Goal: Download file/media

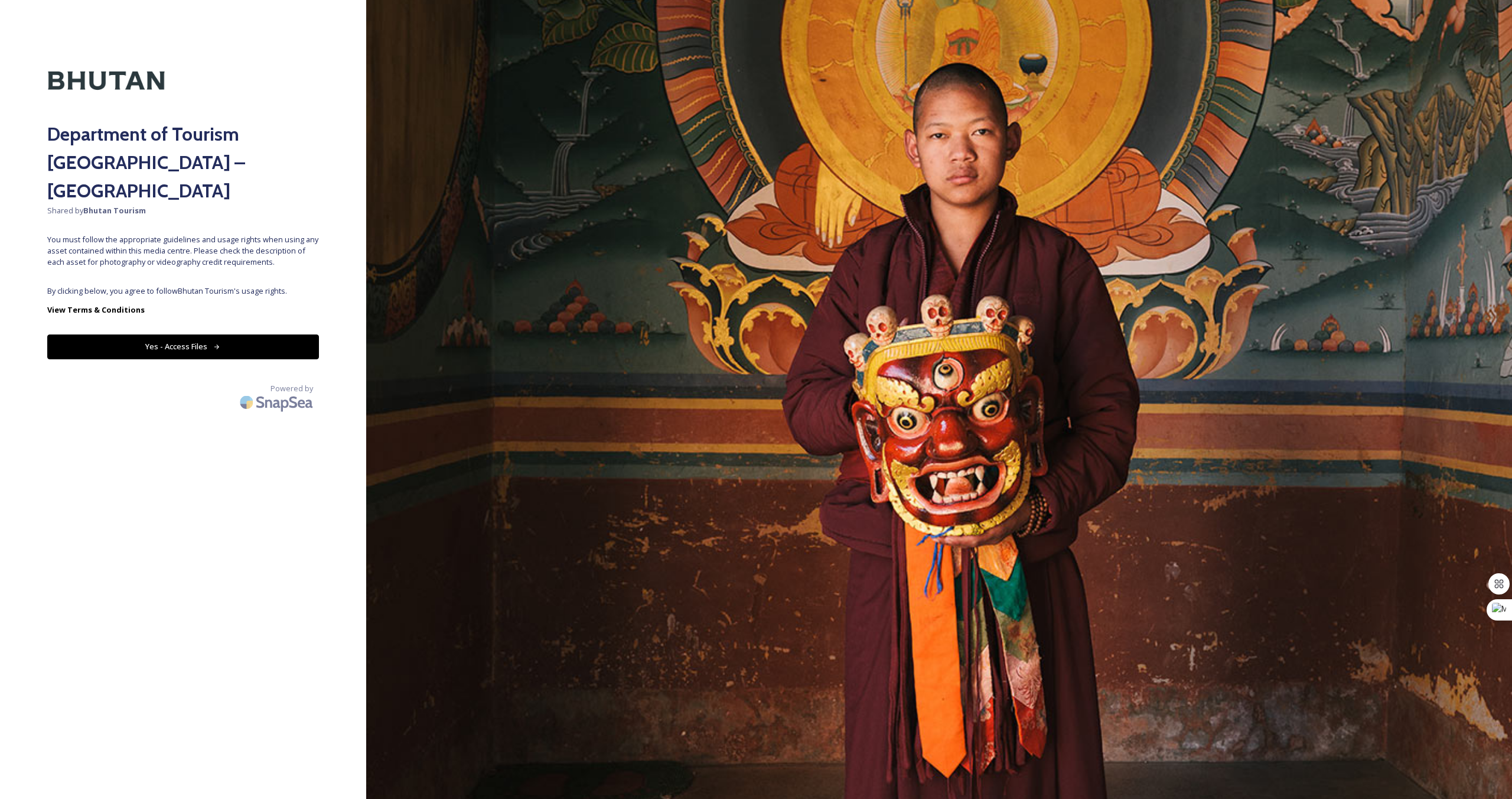
click at [227, 334] on button "Yes - Access Files" at bounding box center [183, 346] width 272 height 24
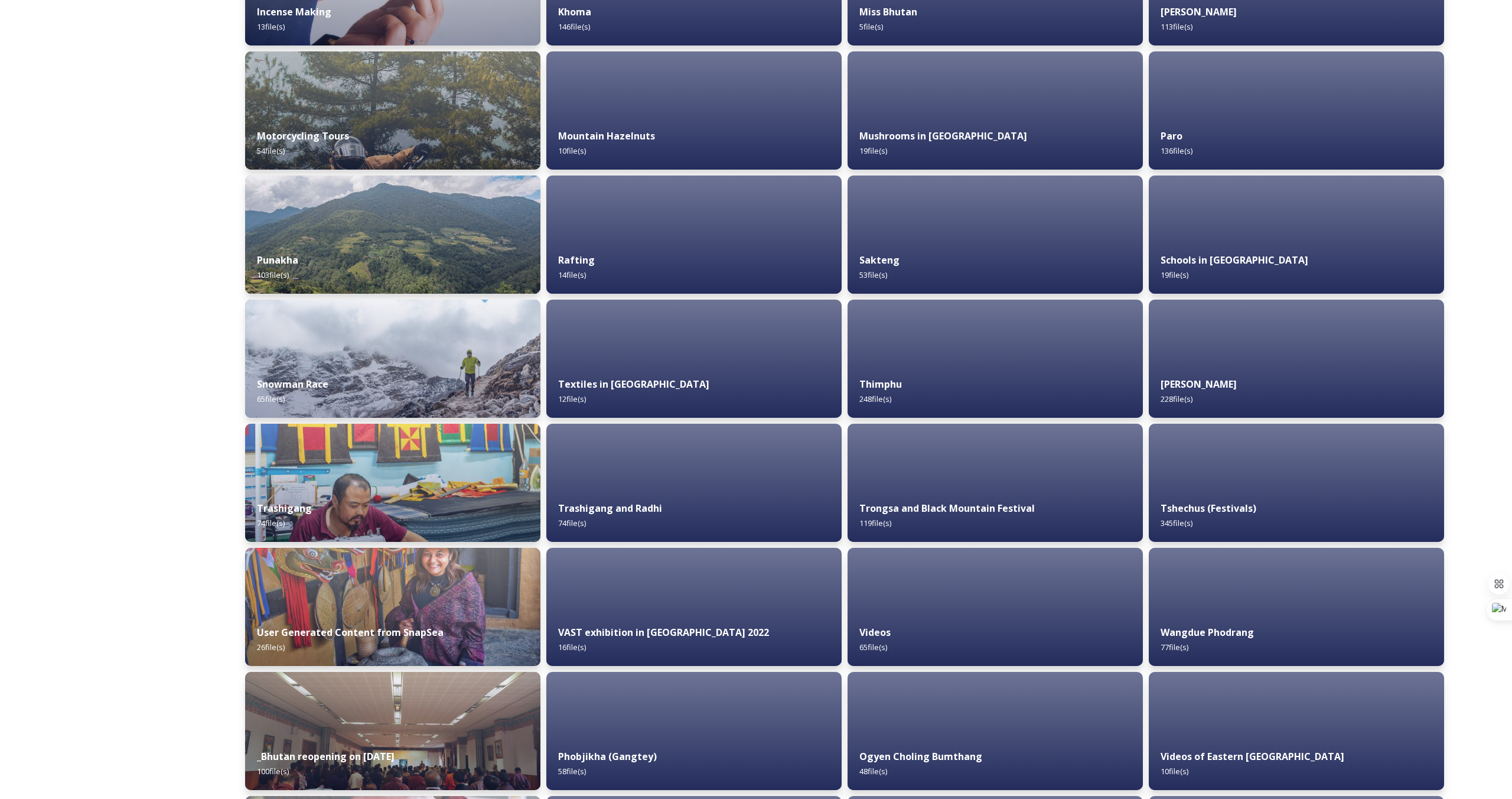
scroll to position [758, 0]
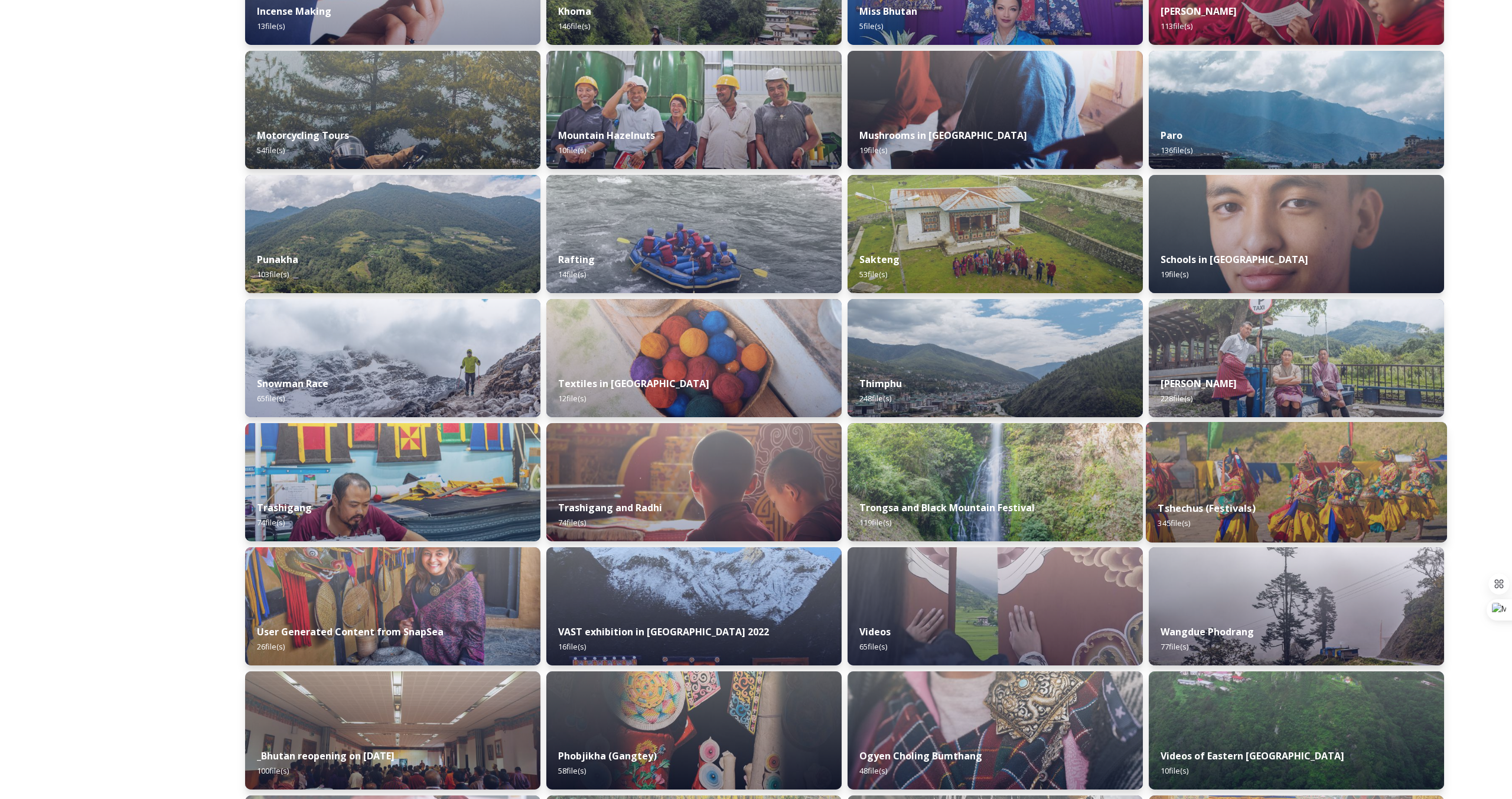
click at [1189, 512] on strong "Tshechus (Festivals)" at bounding box center [1206, 508] width 97 height 13
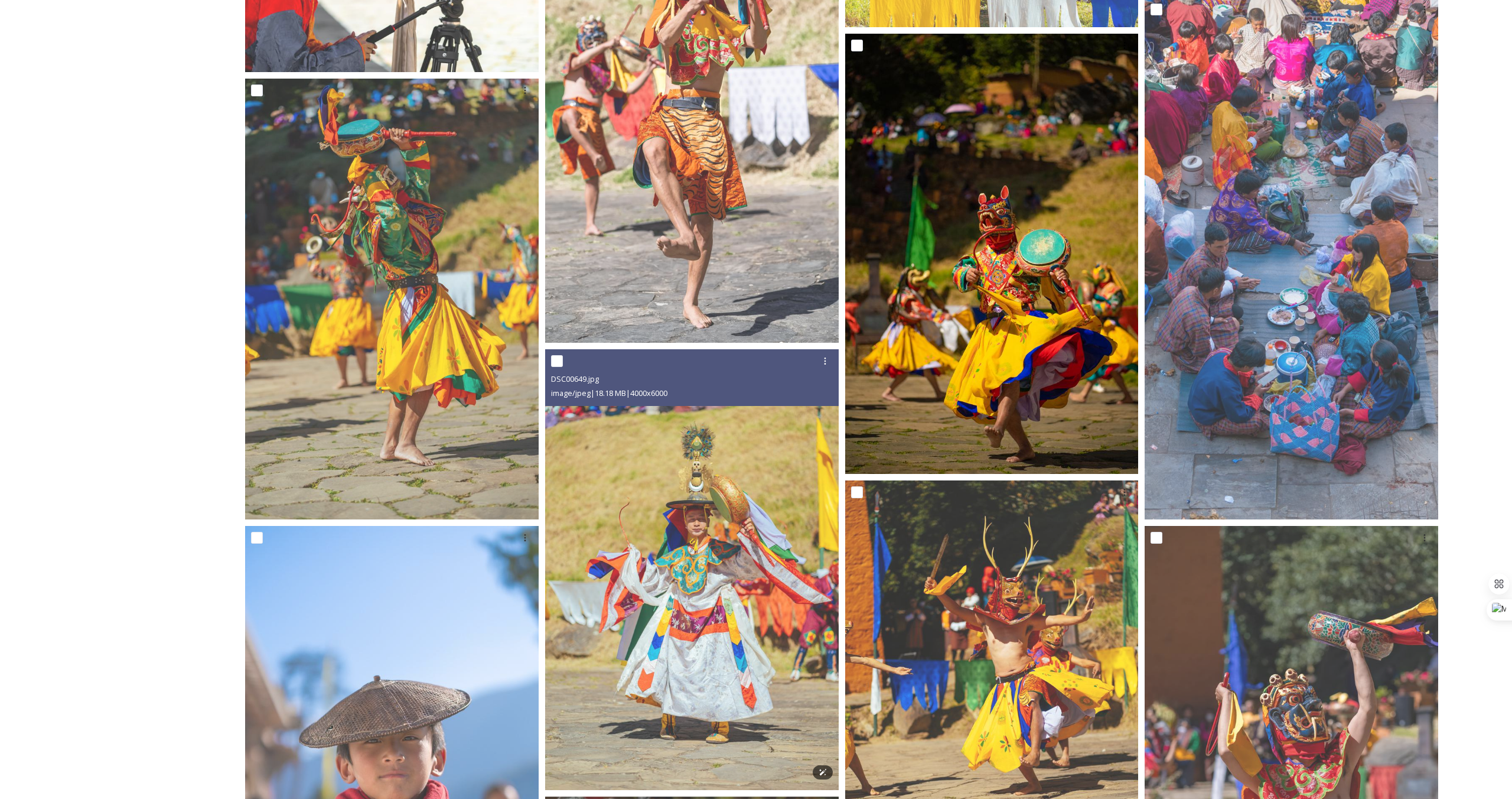
scroll to position [2759, 0]
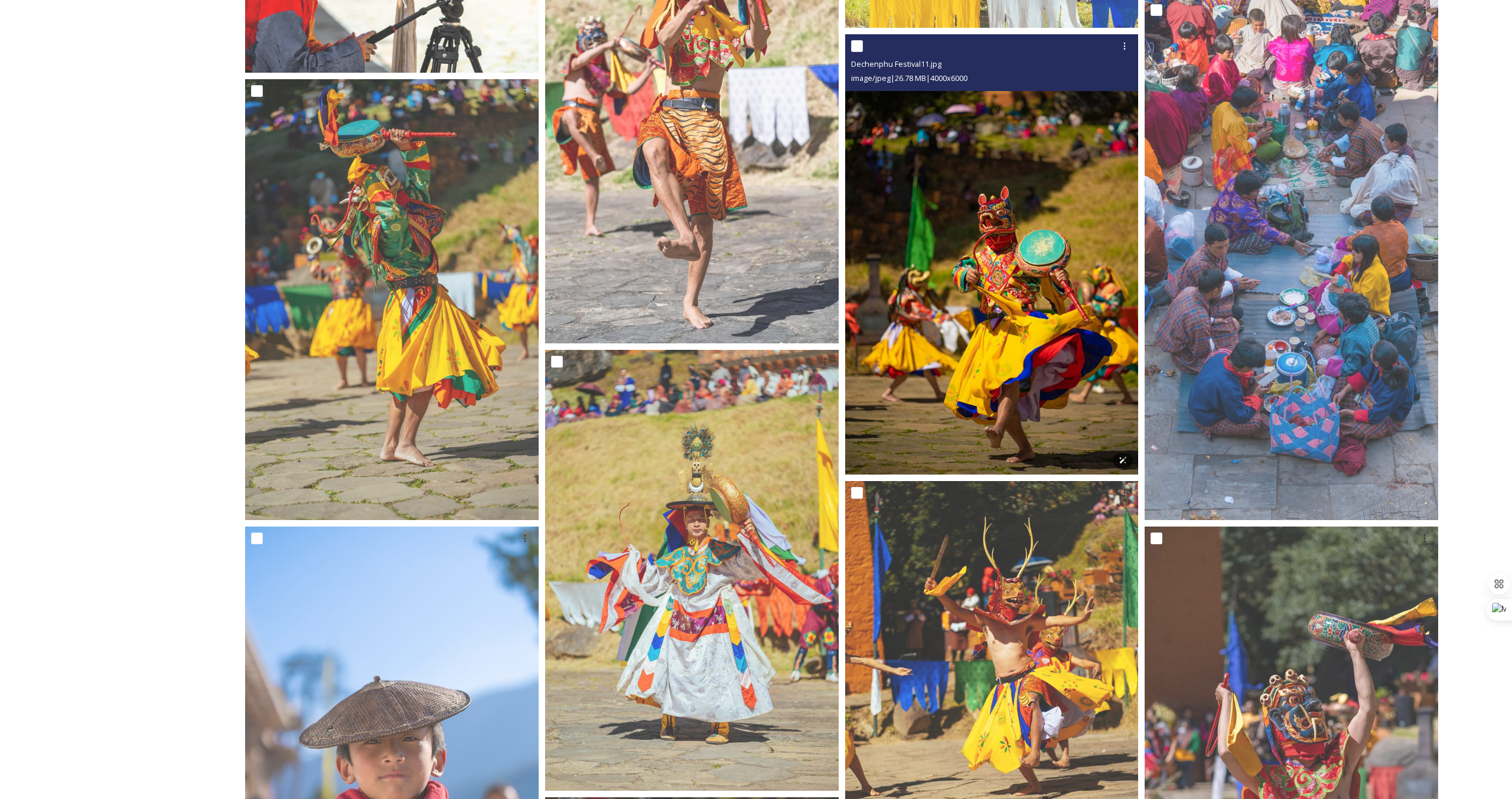
click at [943, 420] on img at bounding box center [992, 254] width 294 height 441
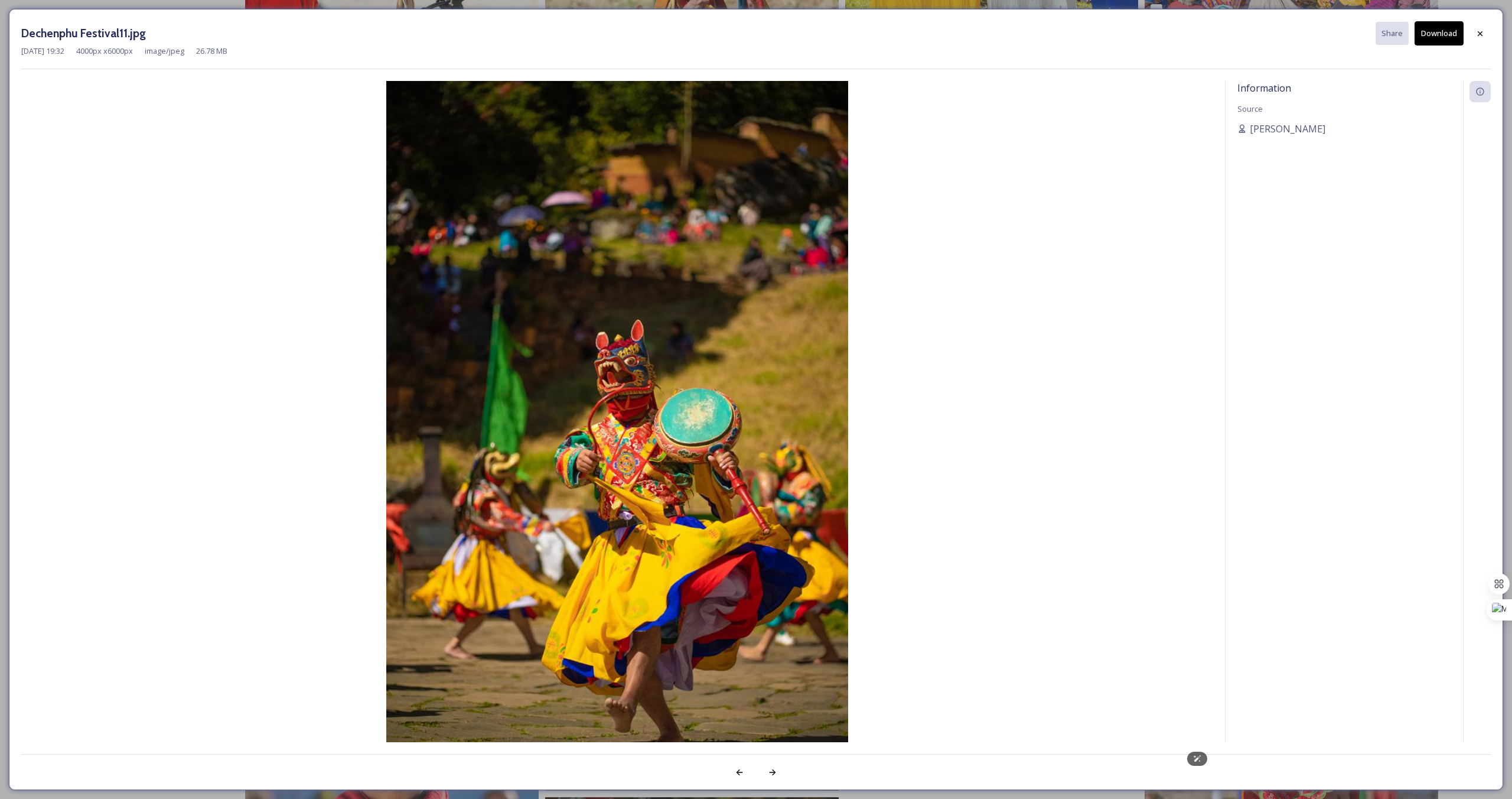
click at [720, 623] on img at bounding box center [617, 428] width 1192 height 693
drag, startPoint x: 1480, startPoint y: 33, endPoint x: 1472, endPoint y: 33, distance: 8.0
click at [1480, 33] on icon at bounding box center [1480, 33] width 10 height 10
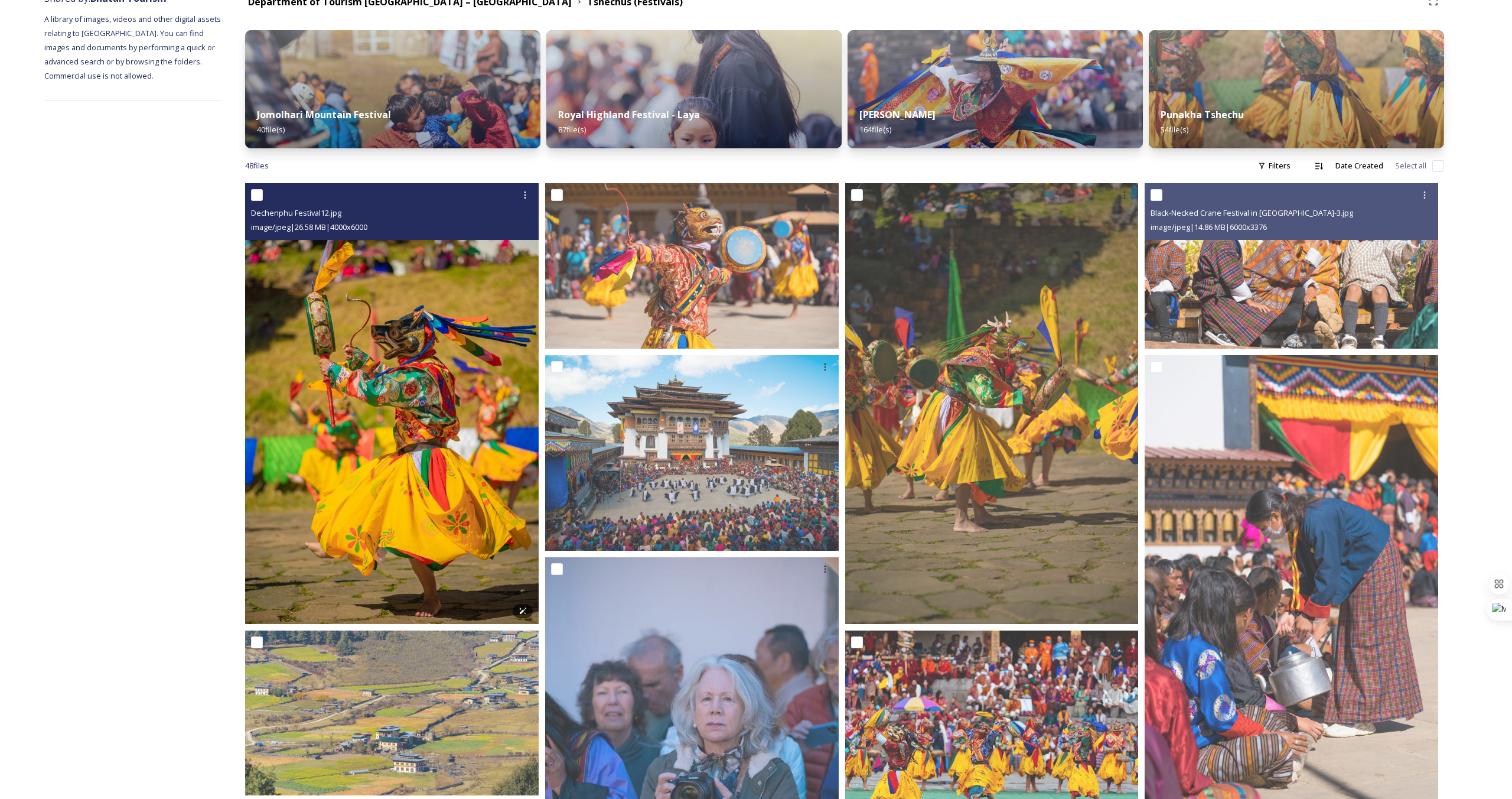
scroll to position [159, 0]
click at [381, 358] on img at bounding box center [392, 403] width 294 height 441
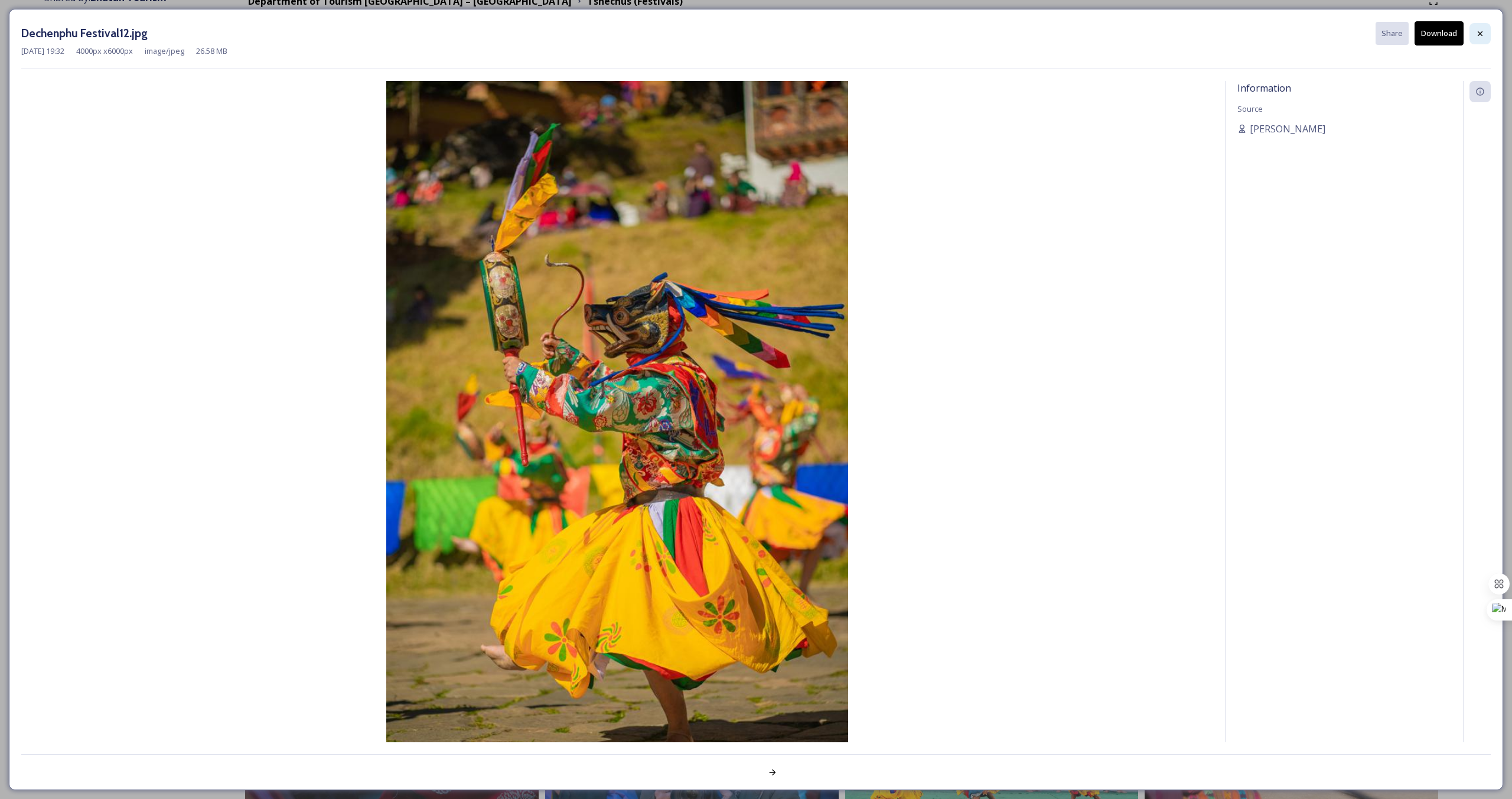
click at [1484, 33] on icon at bounding box center [1480, 33] width 10 height 10
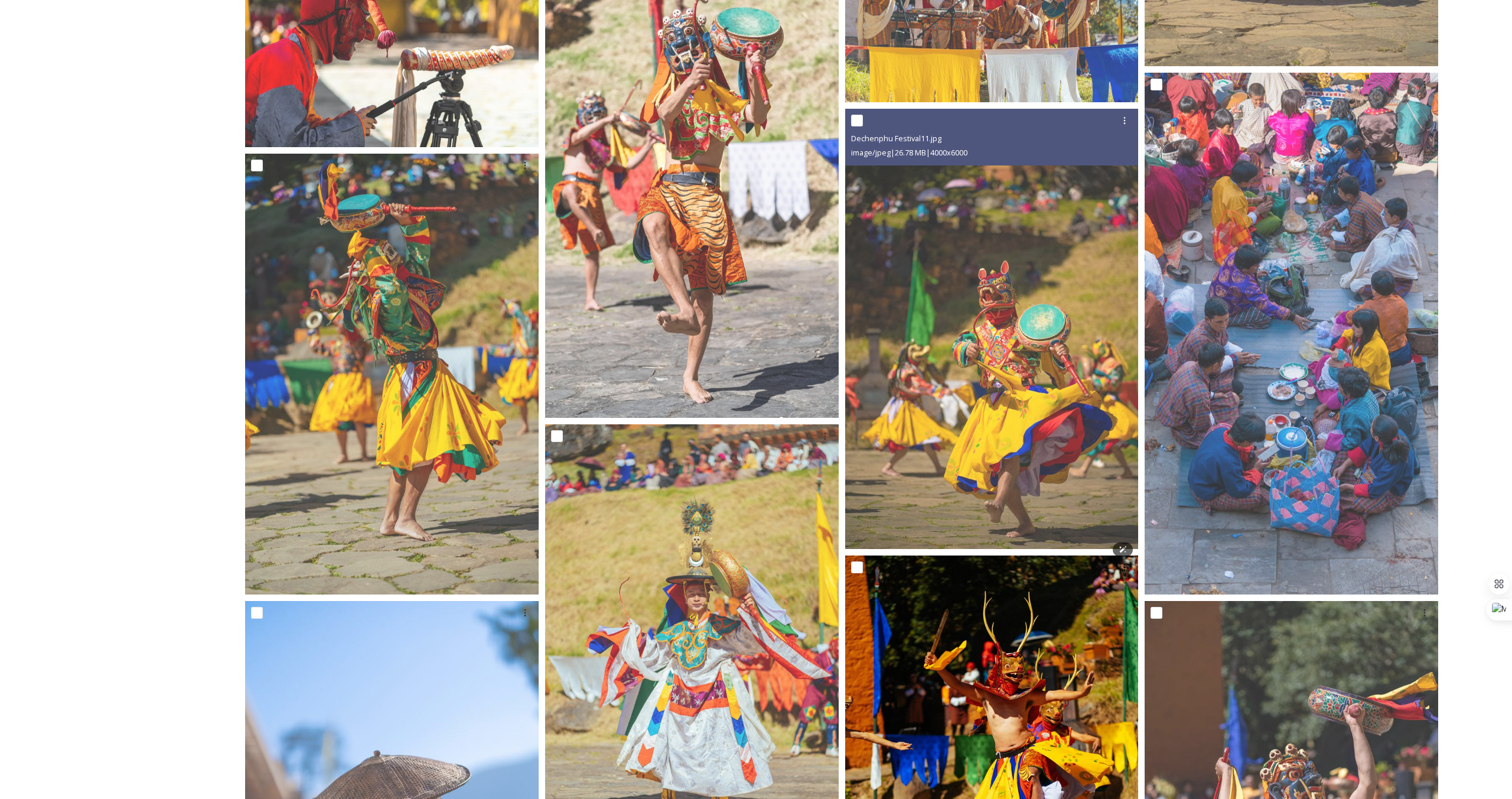
scroll to position [2689, 0]
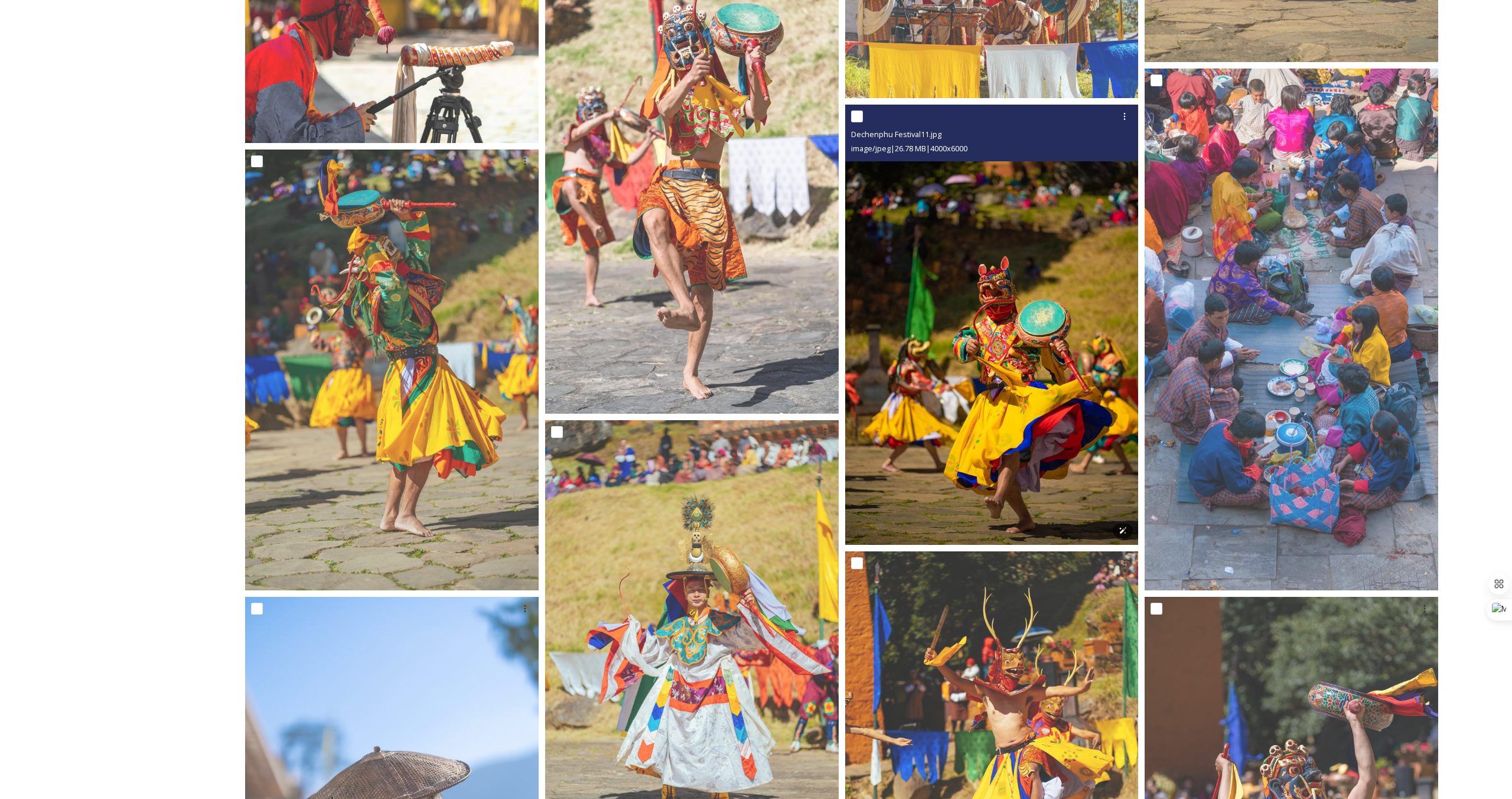
click at [1017, 454] on img at bounding box center [992, 325] width 294 height 441
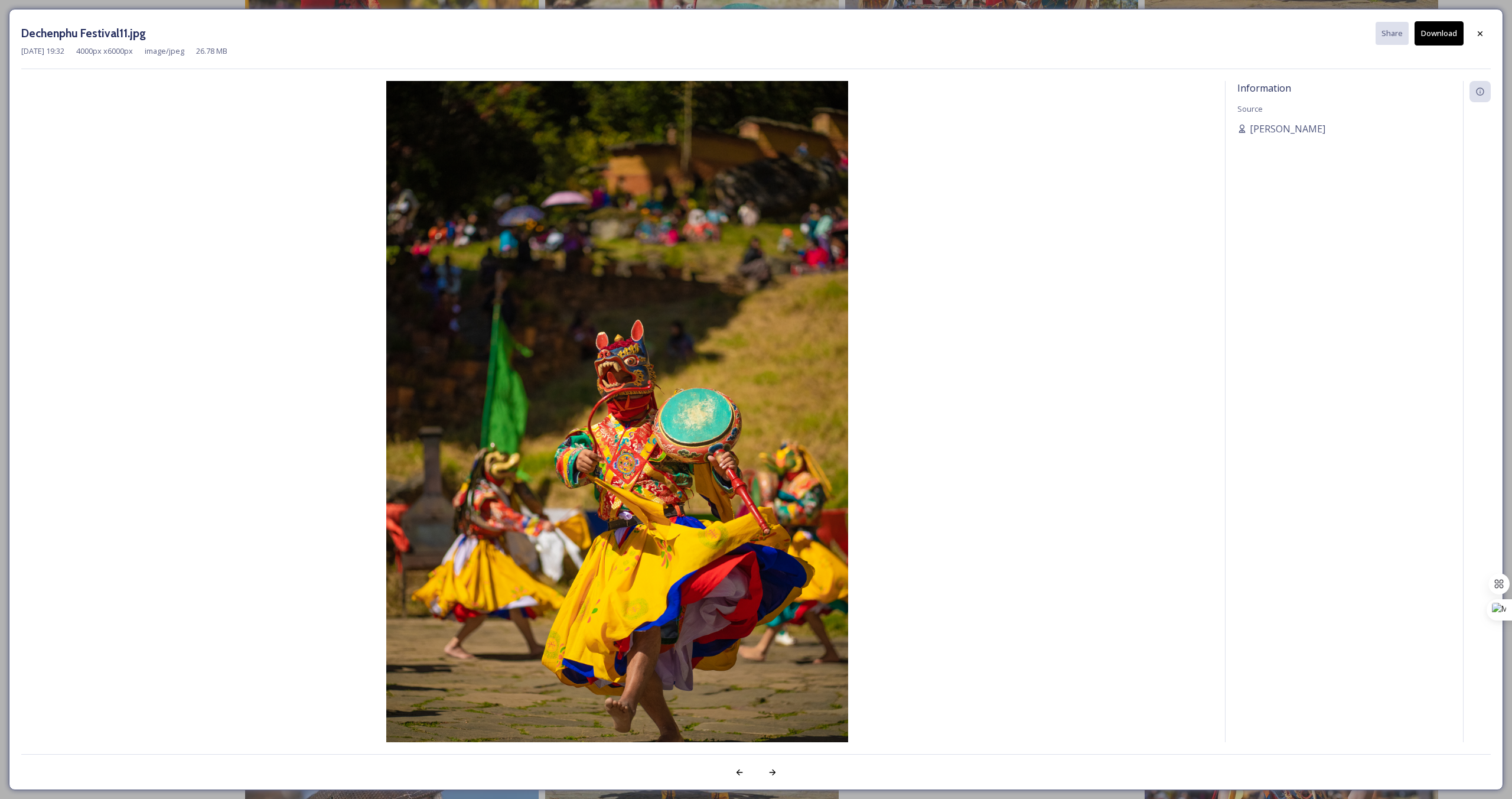
click at [1440, 32] on button "Download" at bounding box center [1439, 33] width 49 height 24
click at [1476, 33] on icon at bounding box center [1480, 33] width 10 height 10
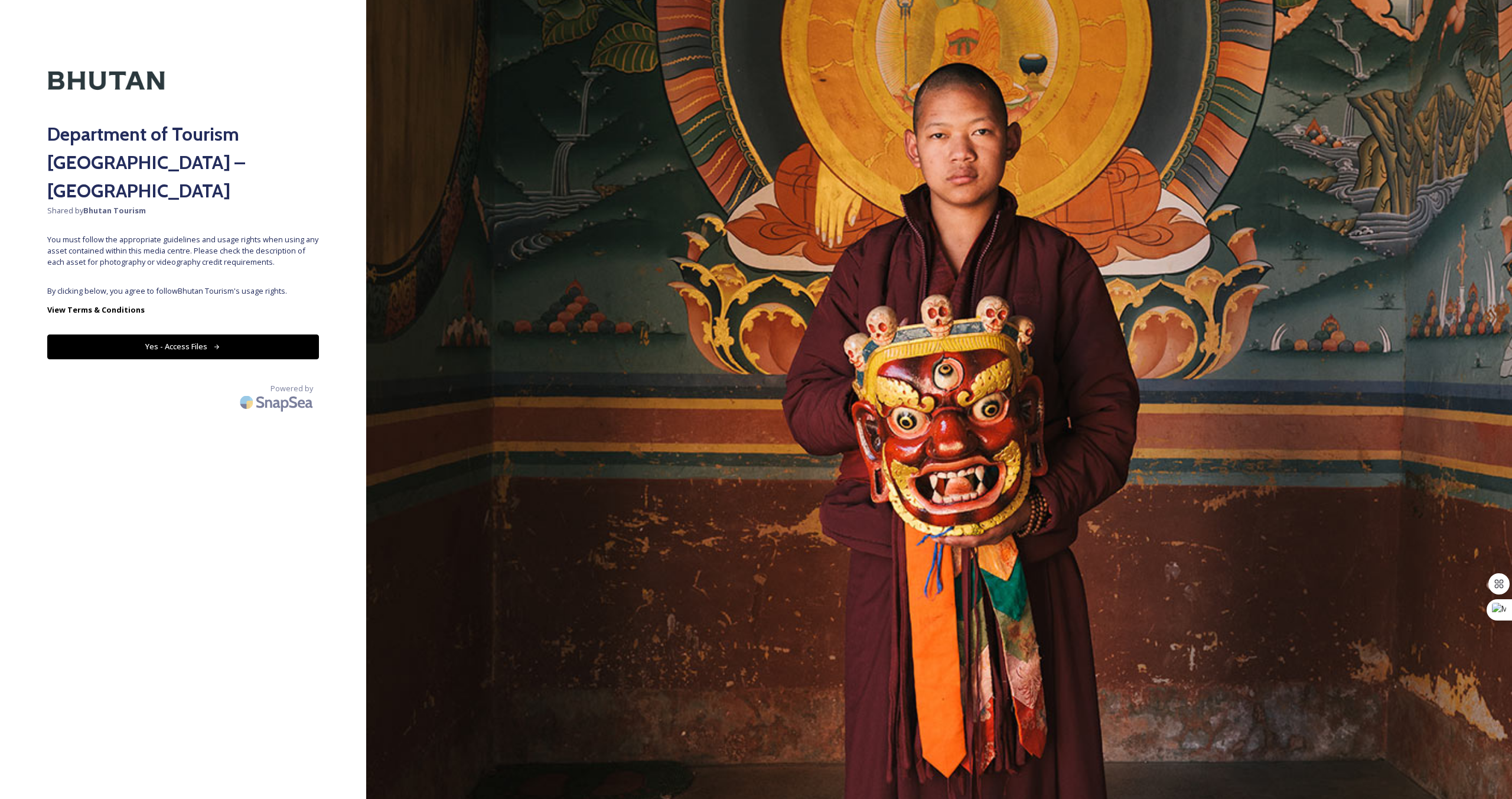
click at [217, 334] on button "Yes - Access Files" at bounding box center [183, 346] width 272 height 24
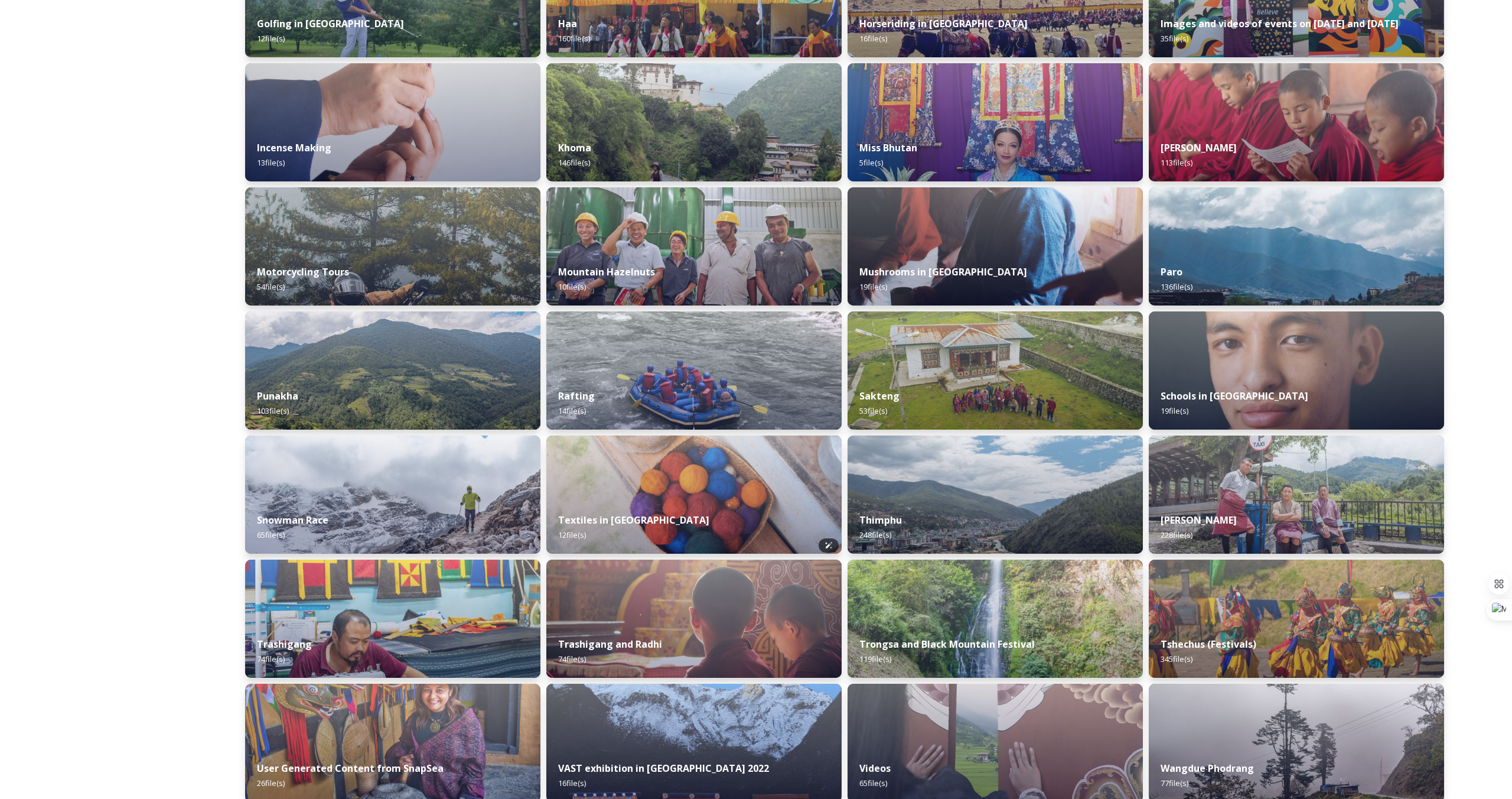
scroll to position [632, 0]
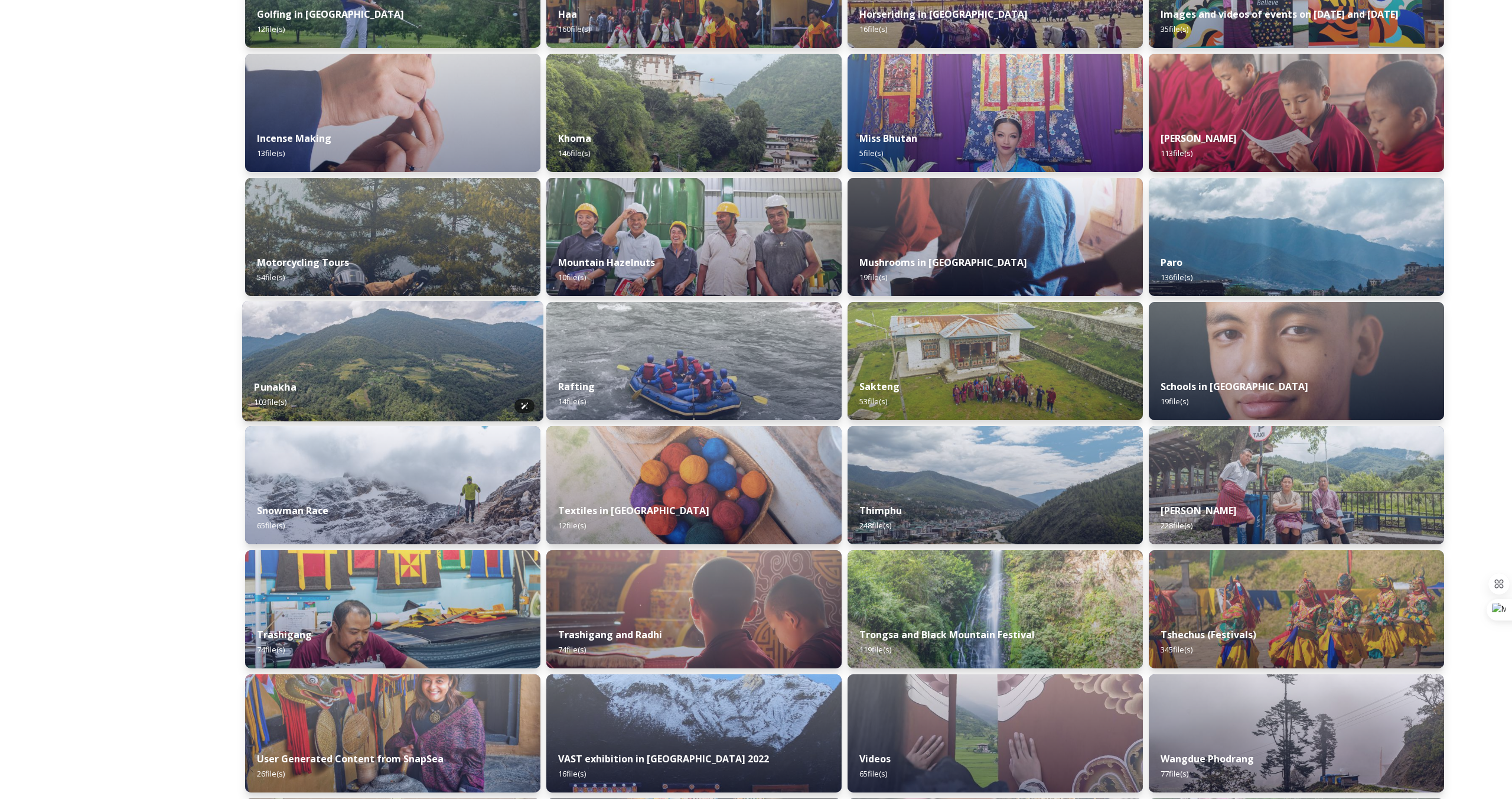
click at [342, 334] on img at bounding box center [393, 361] width 301 height 121
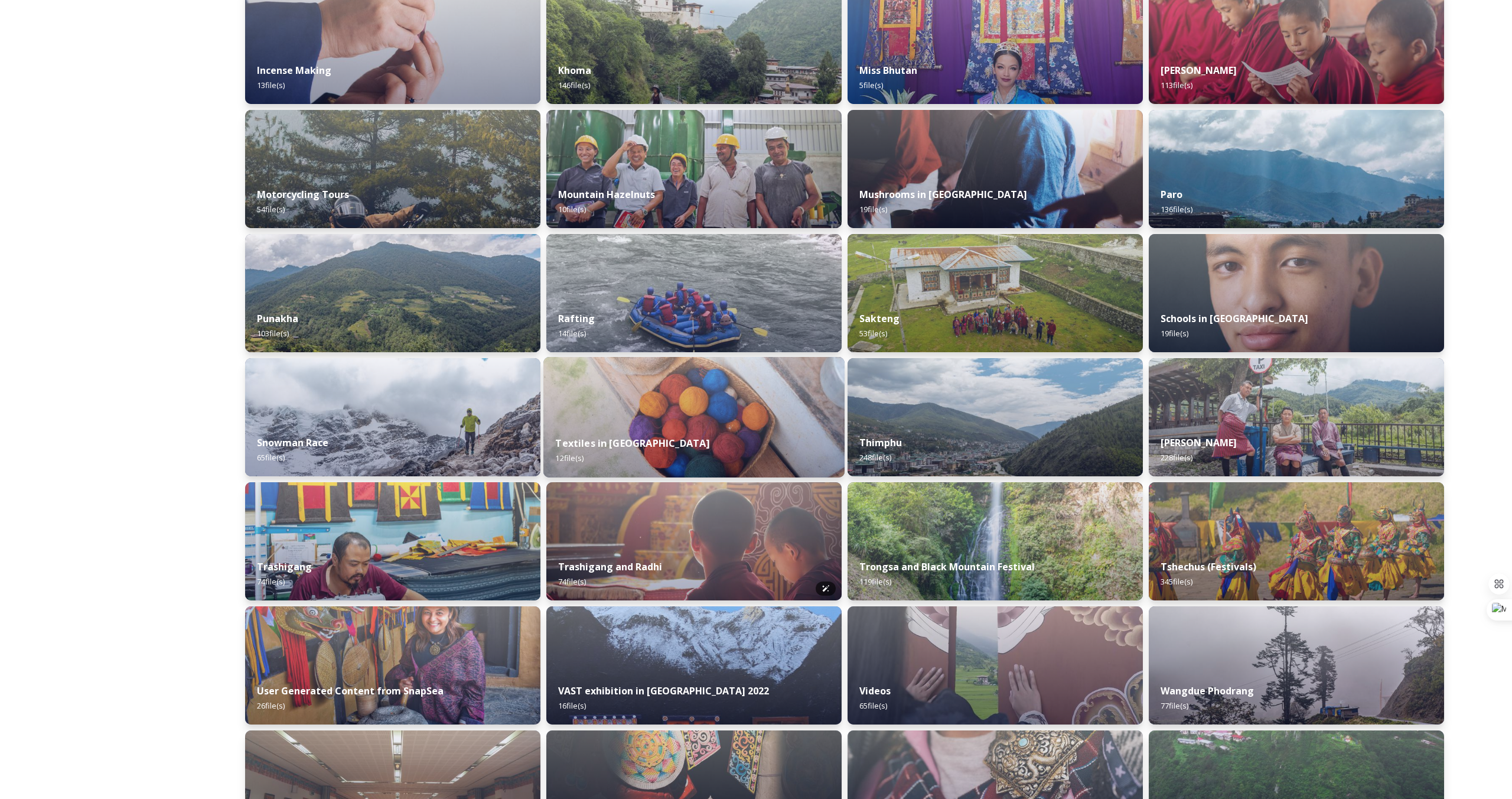
scroll to position [697, 0]
